Goal: Transaction & Acquisition: Download file/media

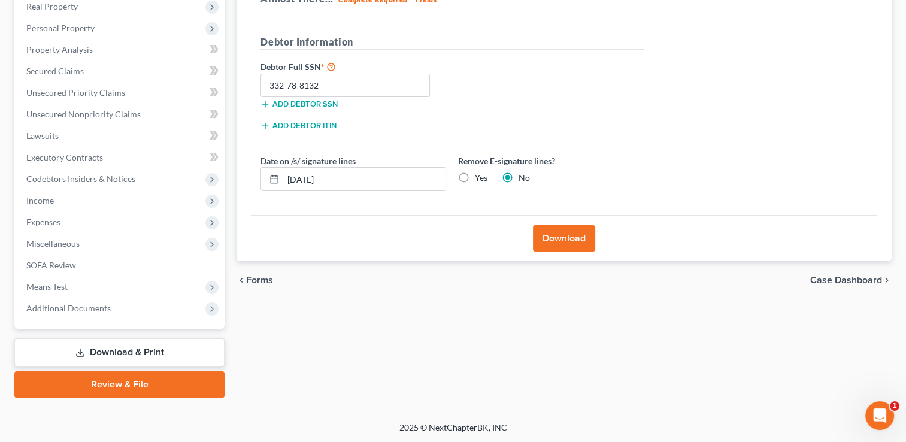
click at [350, 152] on form "Debtor Information Debtor Full SSN * 332-78-8132 Add debtor SSN Add debtor ITIN…" at bounding box center [451, 118] width 383 height 166
click at [475, 175] on label "Yes" at bounding box center [481, 178] width 13 height 12
click at [479, 175] on input "Yes" at bounding box center [483, 176] width 8 height 8
radio input "true"
radio input "false"
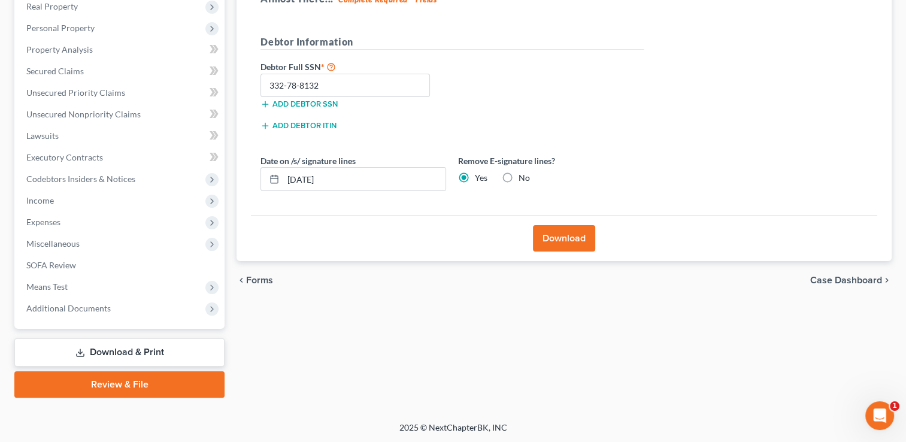
click at [559, 239] on button "Download" at bounding box center [564, 238] width 62 height 26
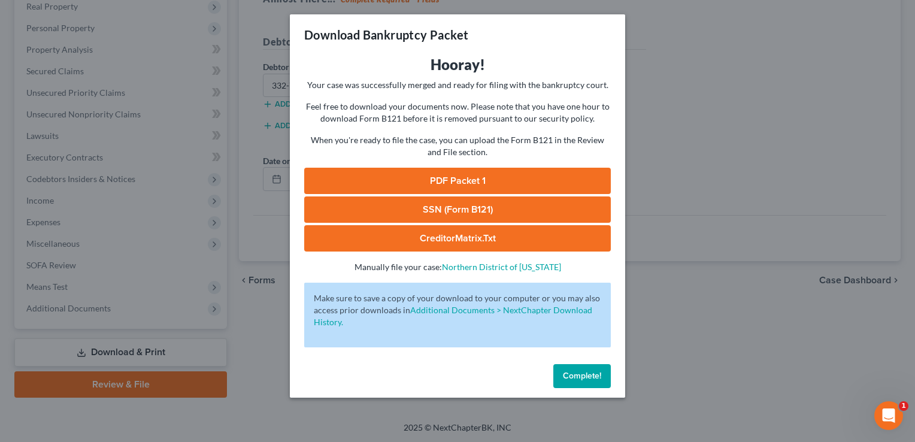
click at [473, 171] on link "PDF Packet 1" at bounding box center [457, 181] width 306 height 26
click at [435, 201] on link "SSN (Form B121)" at bounding box center [457, 209] width 306 height 26
click at [436, 234] on link "CreditorMatrix.txt" at bounding box center [457, 238] width 306 height 26
click at [711, 222] on div "Download Bankruptcy Packet Hooray! Your case was successfully merged and ready …" at bounding box center [457, 221] width 915 height 442
